Goal: Task Accomplishment & Management: Use online tool/utility

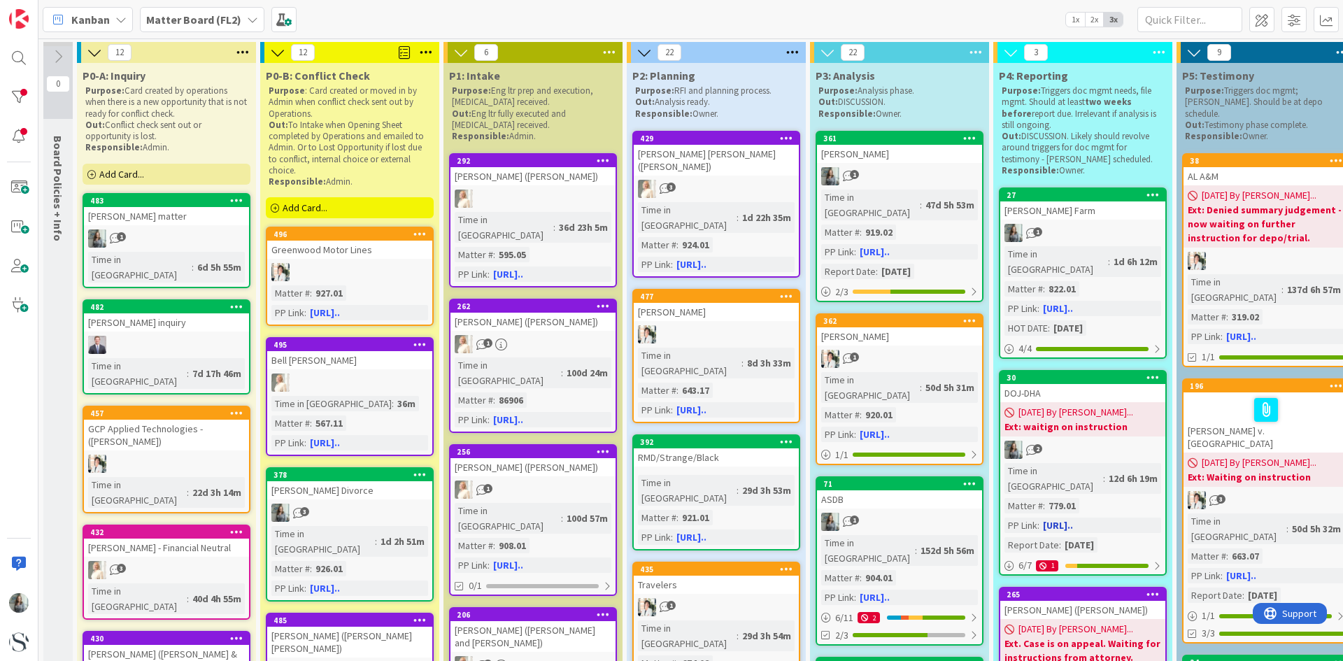
click at [1055, 405] on span "[DATE] By [PERSON_NAME]..." at bounding box center [1075, 412] width 115 height 15
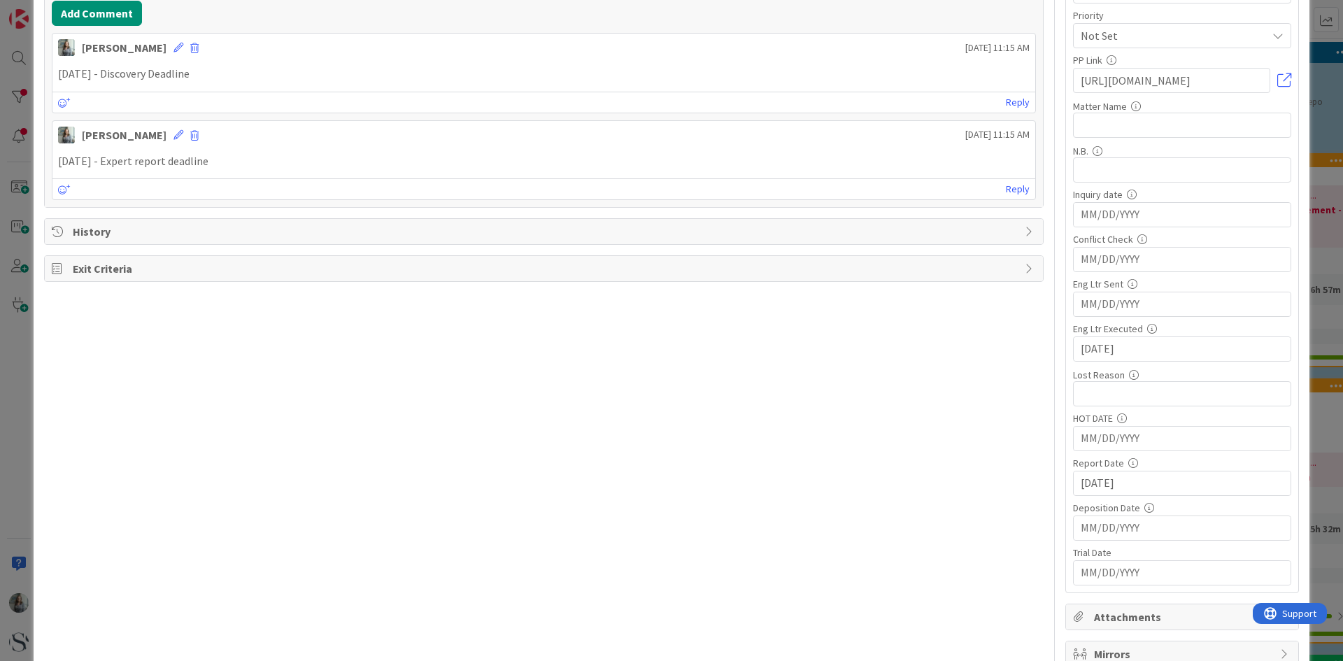
scroll to position [350, 0]
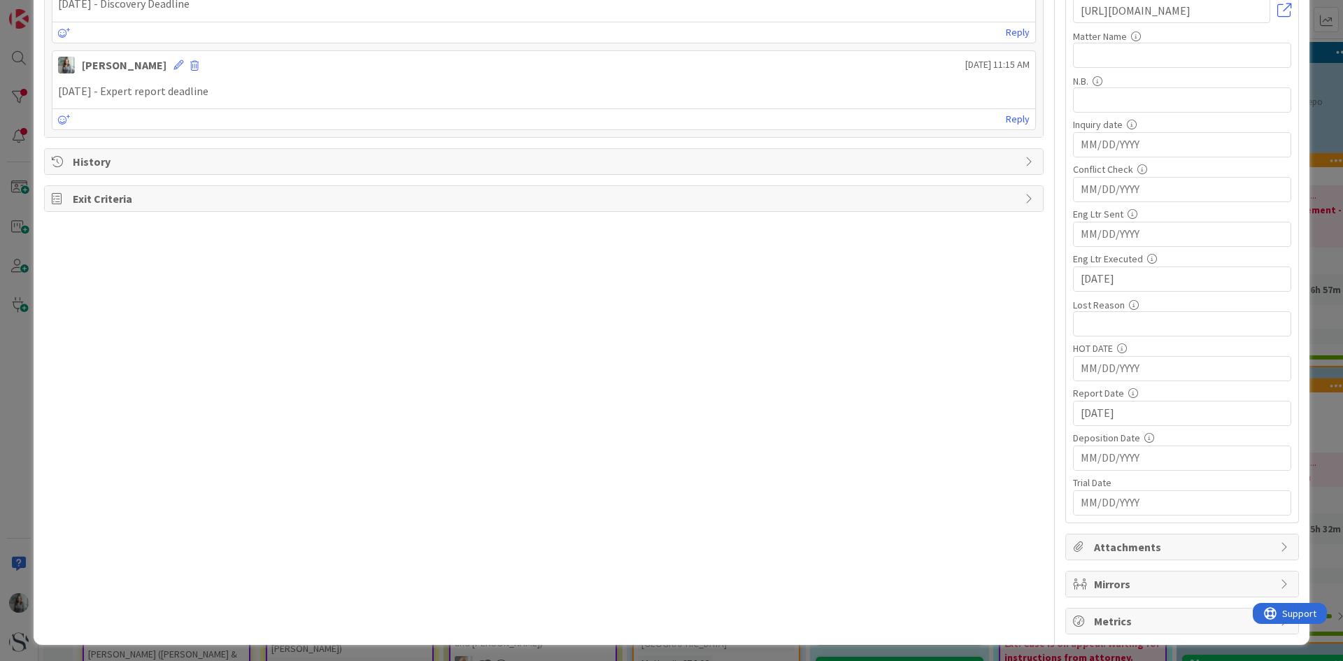
click at [1097, 455] on input "MM/DD/YYYY" at bounding box center [1182, 458] width 203 height 24
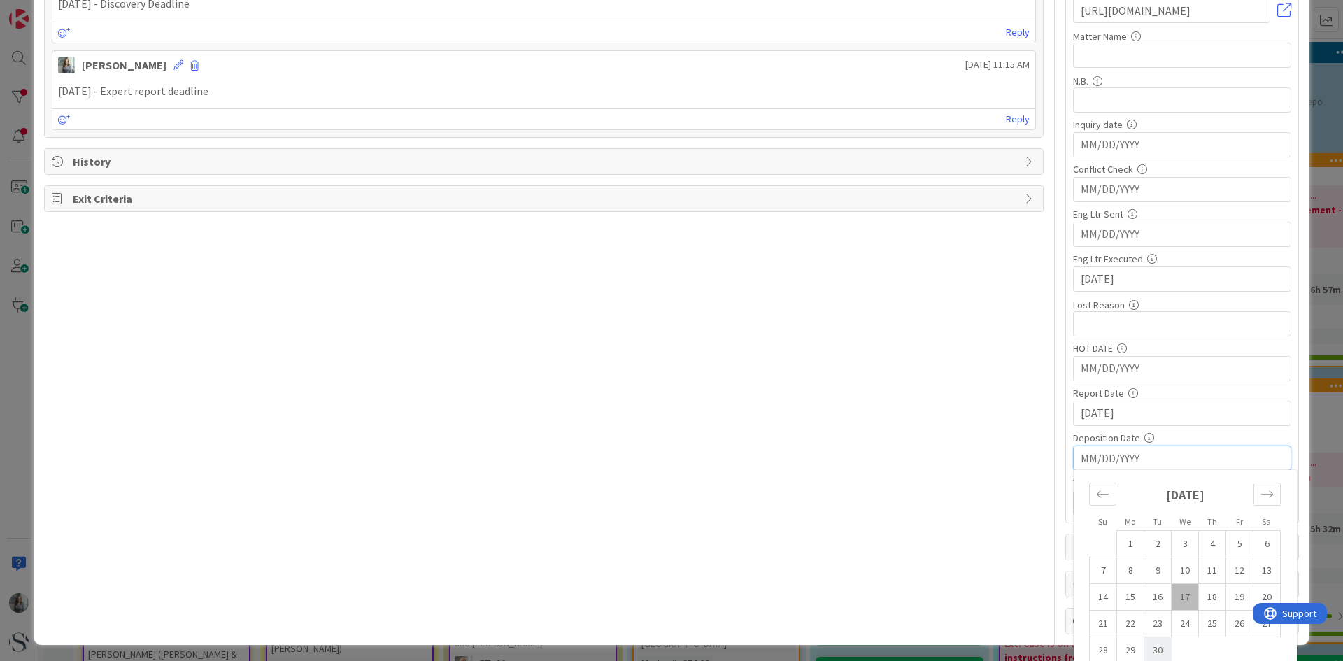
click at [1146, 646] on td "30" at bounding box center [1157, 650] width 27 height 27
type input "[DATE]"
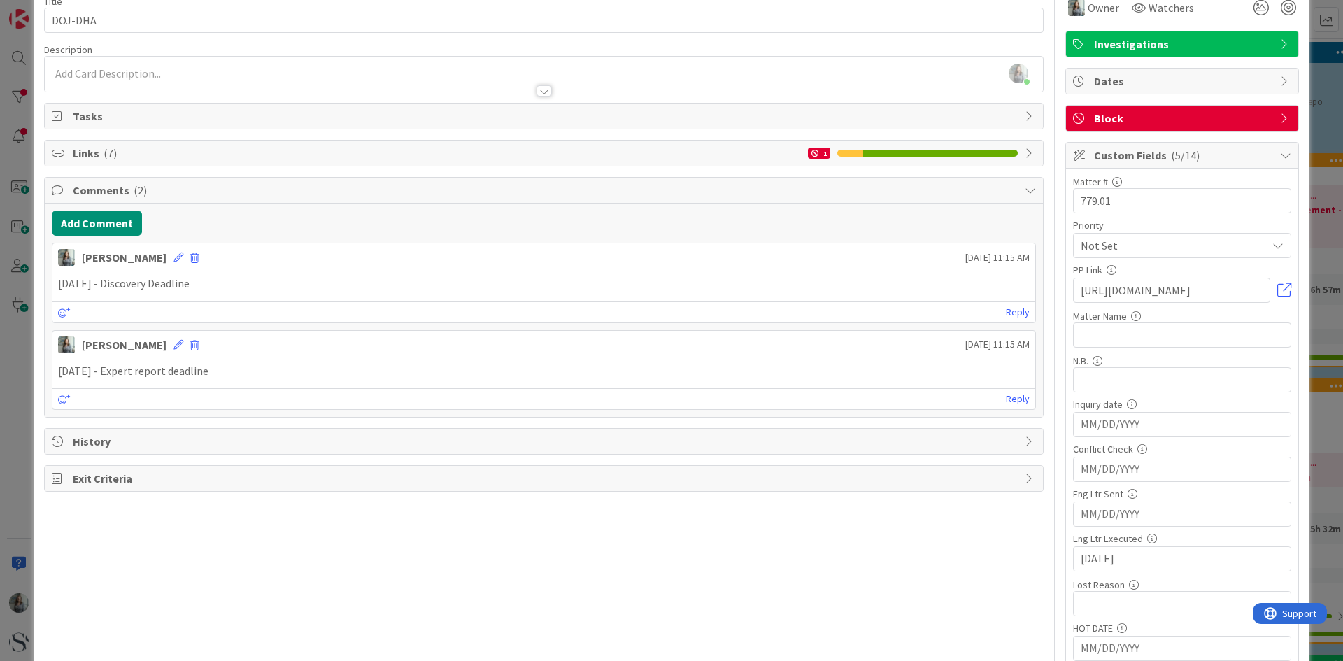
scroll to position [0, 0]
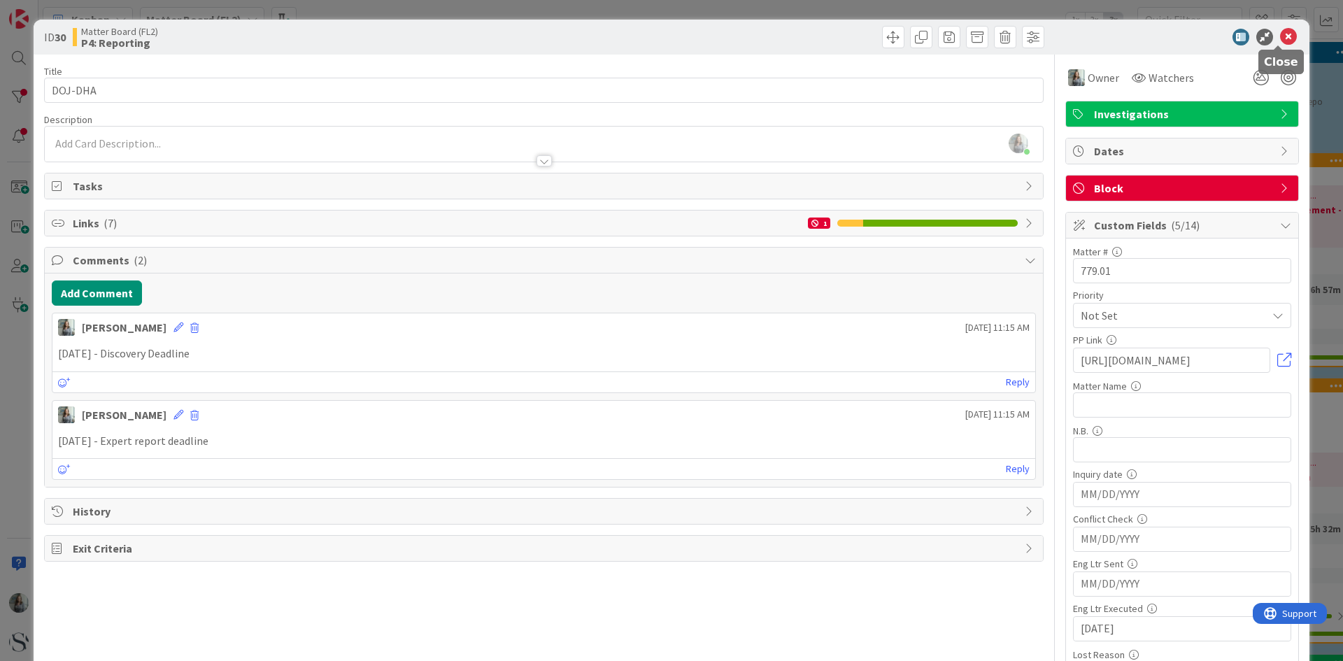
click at [1280, 35] on icon at bounding box center [1288, 37] width 17 height 17
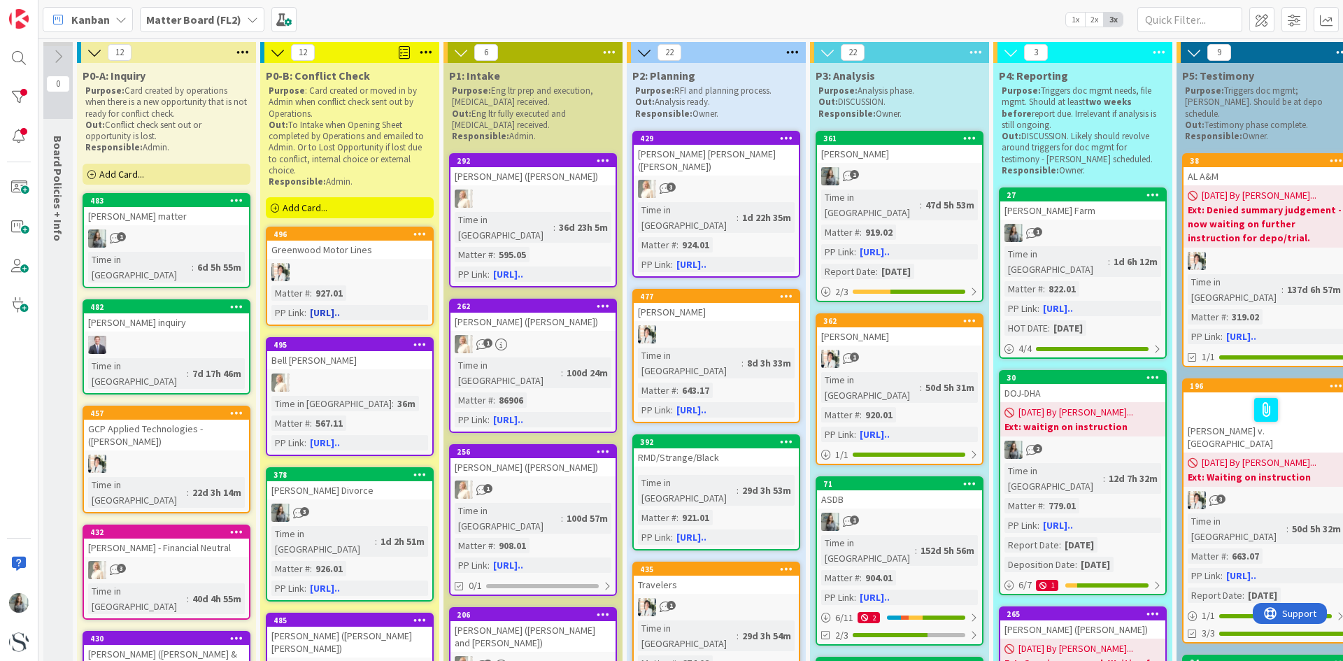
click at [346, 283] on link "496 Greenwood Motor Lines Matter # : 927.01 PP Link : [URL].." at bounding box center [350, 276] width 168 height 99
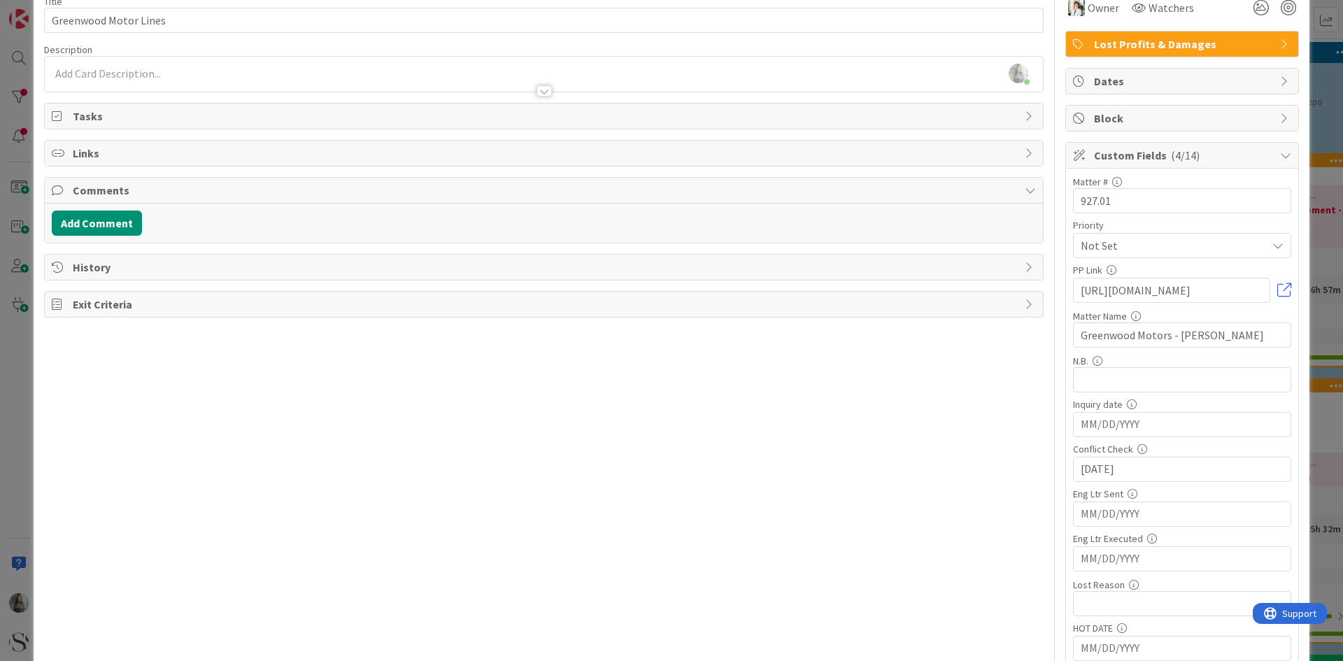
scroll to position [140, 0]
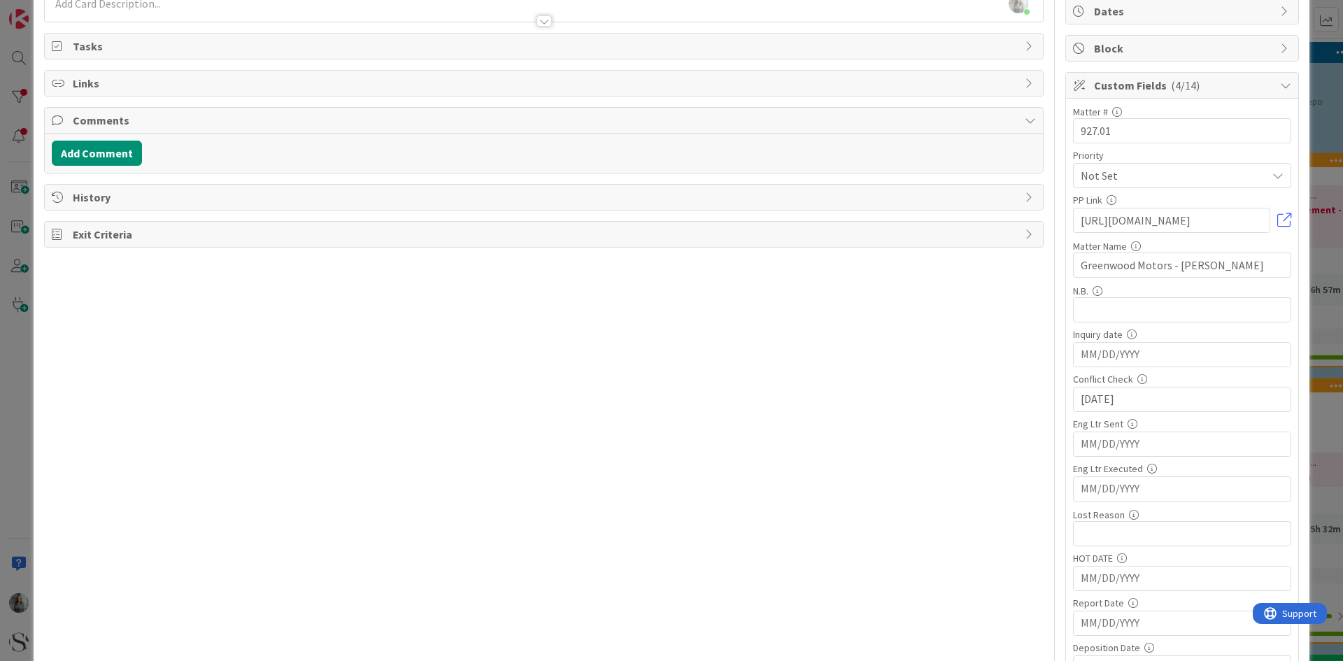
click at [1136, 446] on input "MM/DD/YYYY" at bounding box center [1182, 444] width 203 height 24
click at [1174, 579] on td "17" at bounding box center [1185, 583] width 27 height 27
type input "[DATE]"
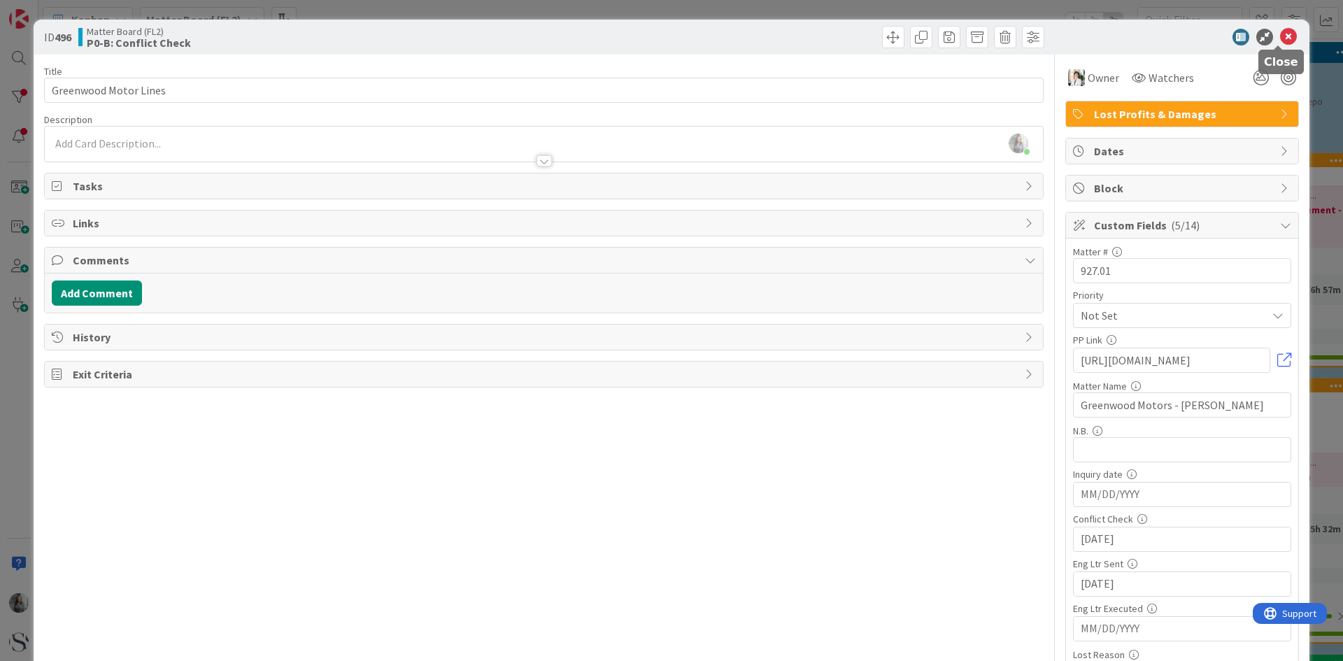
click at [1282, 38] on icon at bounding box center [1288, 37] width 17 height 17
